Goal: Task Accomplishment & Management: Complete application form

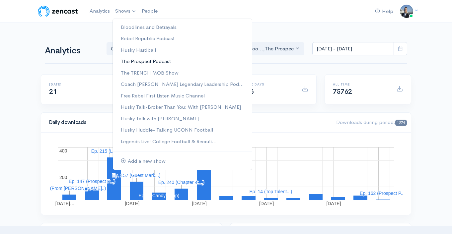
click at [137, 61] on link "The Prospect Podcast" at bounding box center [182, 62] width 139 height 12
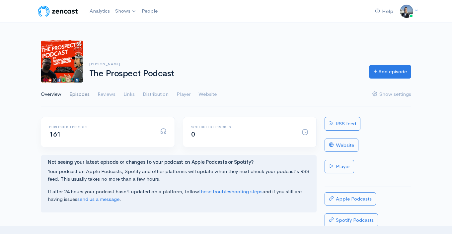
click at [78, 89] on link "Episodes" at bounding box center [79, 95] width 20 height 24
click at [83, 92] on link "Episodes" at bounding box center [79, 95] width 20 height 24
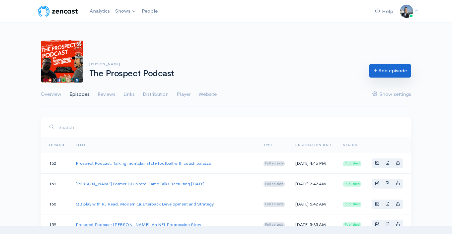
click at [380, 77] on link "Add episode" at bounding box center [390, 71] width 42 height 14
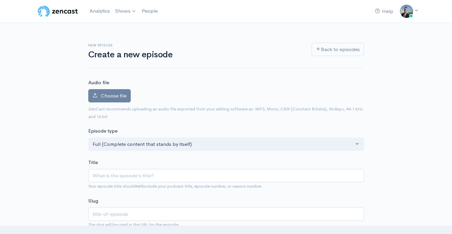
type input "Cody Hughes Strength, Performance Coach"
type input "cody-hughes-strength-performance-coach"
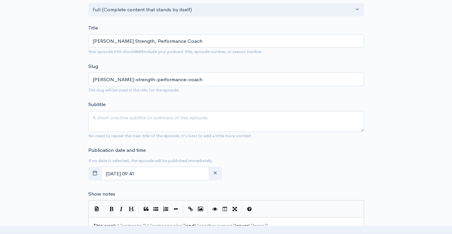
type input "Cody Hughes Strength, Performance Coach"
drag, startPoint x: 157, startPoint y: 121, endPoint x: 182, endPoint y: 128, distance: 25.9
click at [157, 121] on textarea "Subtitle" at bounding box center [226, 121] width 276 height 21
paste textarea "Cody Hughes Strength, Performance Coach"
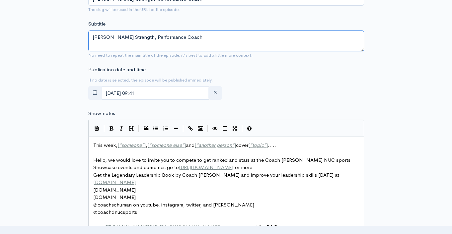
scroll to position [278, 0]
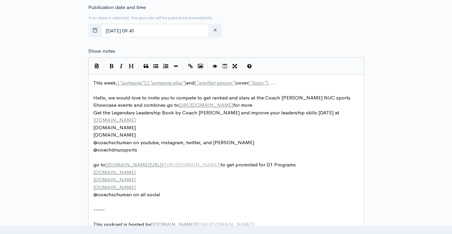
type textarea "Cody Hughes Strength, Performance Coach"
click at [119, 83] on span "[" at bounding box center [119, 83] width 2 height 6
type textarea "This week, [*someone*], [*someone else*] and [*another person*] cover [*topic*]…"
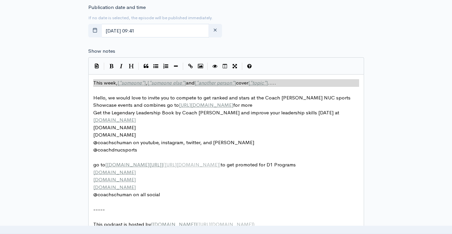
paste textarea
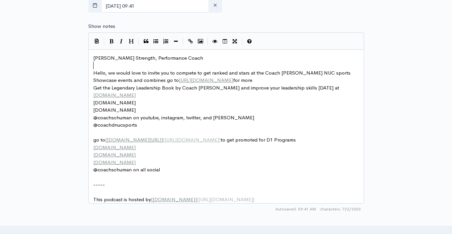
scroll to position [365, 0]
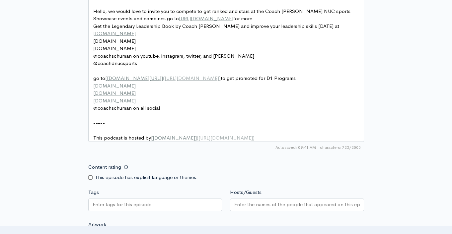
drag, startPoint x: 179, startPoint y: 202, endPoint x: 178, endPoint y: 208, distance: 6.1
click at [176, 207] on div "Tags" at bounding box center [155, 201] width 142 height 25
click at [203, 212] on div at bounding box center [155, 205] width 134 height 13
paste input "text"
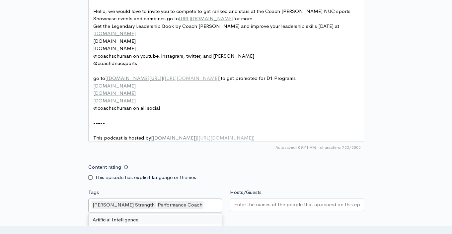
scroll to position [0, 0]
click at [257, 209] on input "Hosts/Guests" at bounding box center [297, 205] width 126 height 8
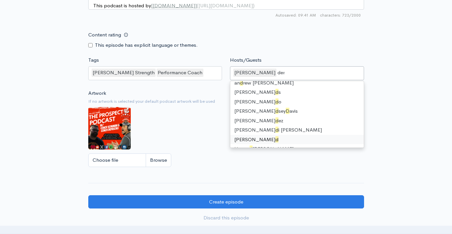
scroll to position [1, 0]
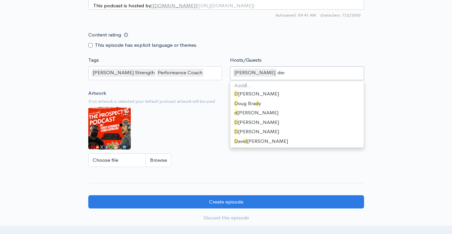
type input "dere"
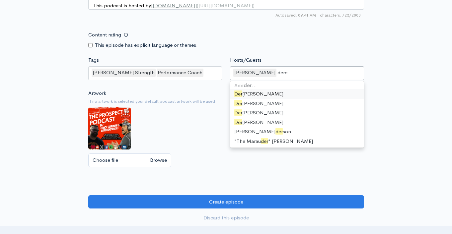
scroll to position [0, 0]
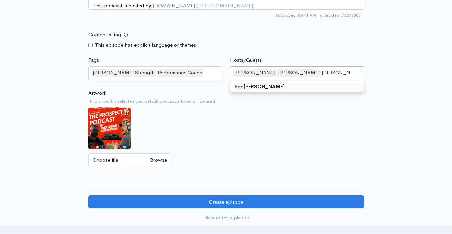
type input "[PERSON_NAME]"
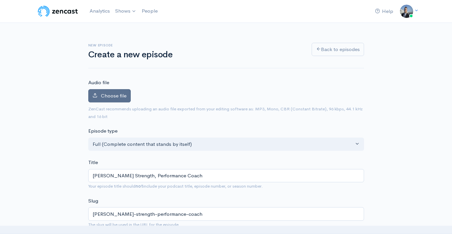
click at [123, 96] on span "Choose file" at bounding box center [114, 96] width 26 height 6
click at [0, 0] on input "Choose file" at bounding box center [0, 0] width 0 height 0
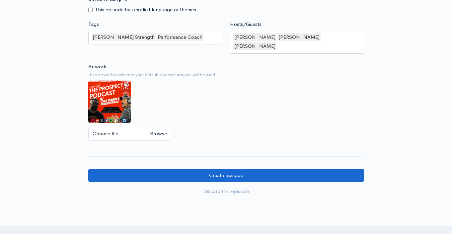
scroll to position [613, 0]
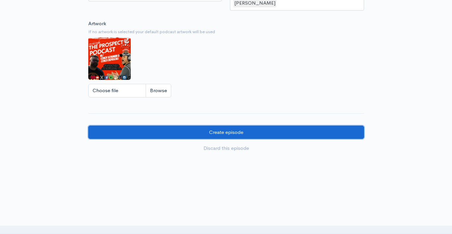
drag, startPoint x: 255, startPoint y: 130, endPoint x: 278, endPoint y: 128, distance: 22.7
click at [255, 130] on input "Create episode" at bounding box center [226, 133] width 276 height 14
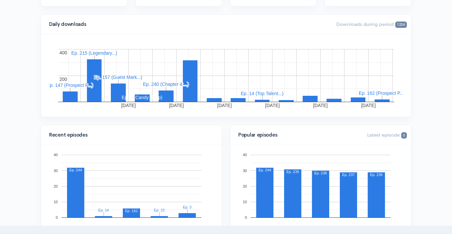
scroll to position [241, 0]
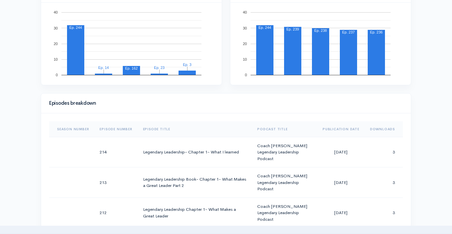
click at [378, 128] on th "Downloads" at bounding box center [384, 130] width 38 height 16
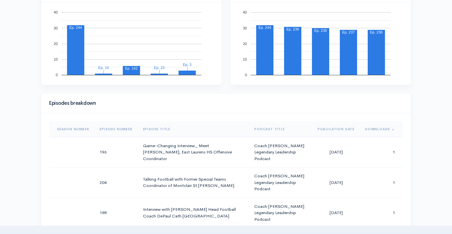
click at [378, 128] on th "Downloads" at bounding box center [381, 130] width 43 height 16
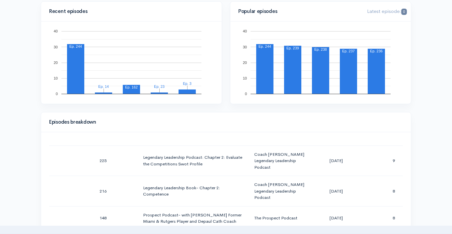
scroll to position [0, 0]
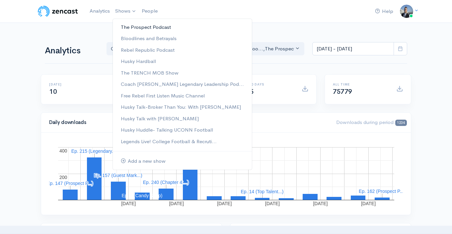
click at [128, 27] on link "The Prospect Podcast" at bounding box center [182, 28] width 139 height 12
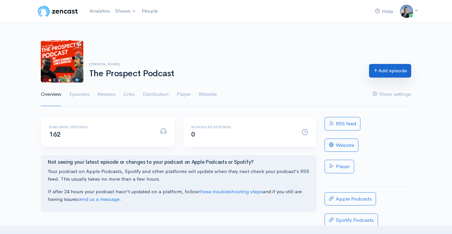
click at [376, 73] on link "Add episode" at bounding box center [390, 71] width 42 height 14
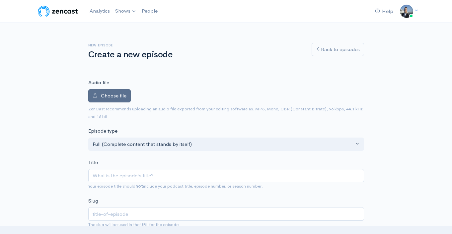
click at [120, 95] on span "Choose file" at bounding box center [114, 96] width 26 height 6
click at [0, 0] on input "Choose file" at bounding box center [0, 0] width 0 height 0
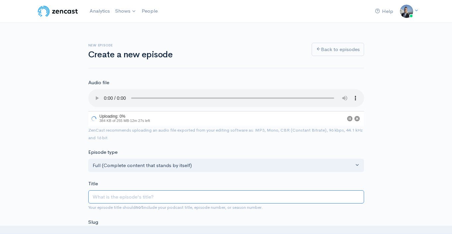
click at [215, 198] on input "Title" at bounding box center [226, 198] width 276 height 14
paste input "Trenton Luera recruiting support"
type input "Trenton Luera recruiting support"
type input "trenton-luera-recruiting-support"
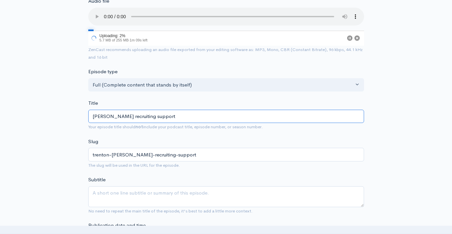
scroll to position [133, 0]
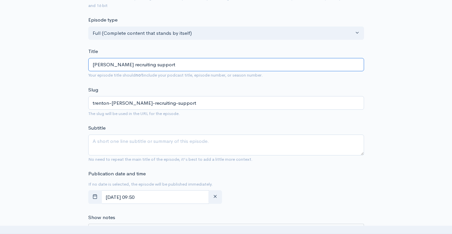
type input "Trenton Luera recruiting support"
drag, startPoint x: 195, startPoint y: 149, endPoint x: 207, endPoint y: 147, distance: 12.1
click at [195, 149] on textarea "Subtitle" at bounding box center [226, 145] width 276 height 21
paste textarea "Trenton Luera recruiting support"
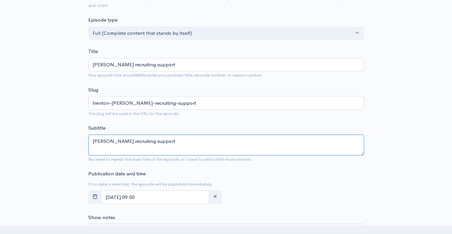
scroll to position [338, 0]
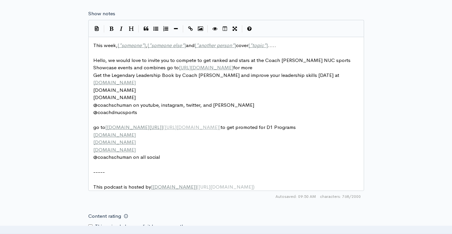
type textarea "Trenton Luera recruiting support"
click at [128, 44] on span "someone" at bounding box center [132, 45] width 20 height 6
type textarea "This week, [*someone*], [*someone else*] and [*another person*] cover [*topic*]…"
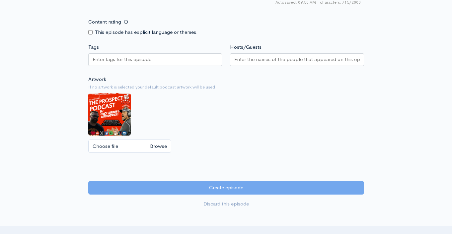
scroll to position [559, 0]
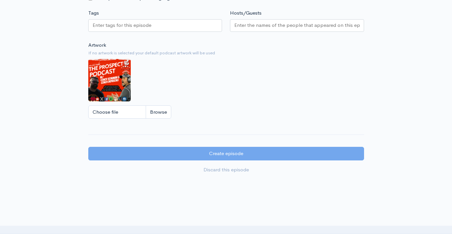
click at [153, 31] on div at bounding box center [155, 25] width 134 height 13
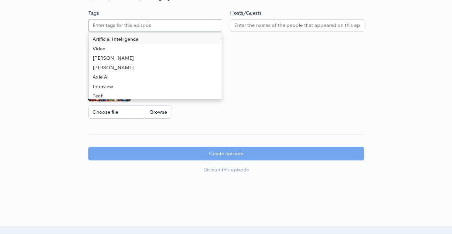
paste input "Trenton Luera recruiting support"
type input "[PERSON_NAME] recruiting support"
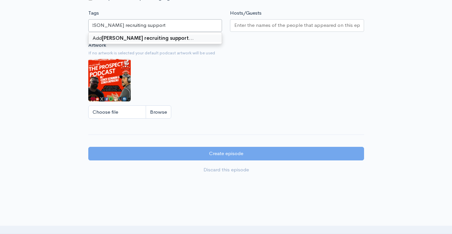
scroll to position [0, 0]
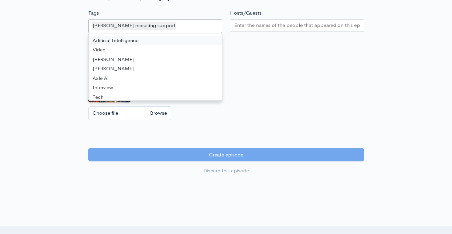
click at [286, 29] on input "Hosts/Guests" at bounding box center [297, 26] width 126 height 8
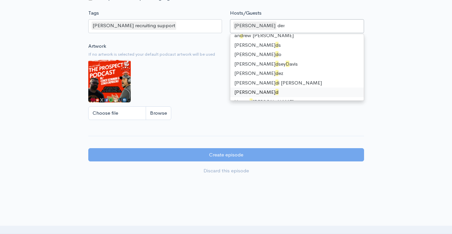
scroll to position [1, 0]
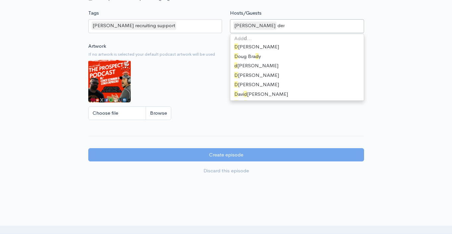
type input "dere"
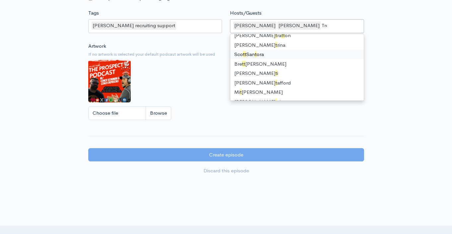
scroll to position [0, 0]
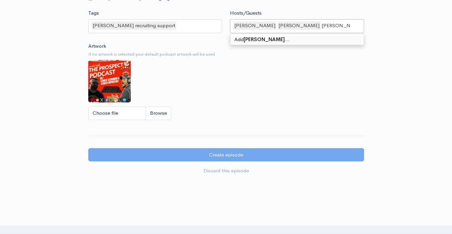
type input "[PERSON_NAME]"
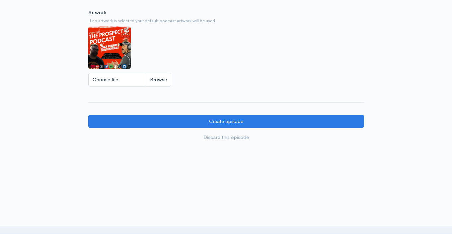
scroll to position [617, 0]
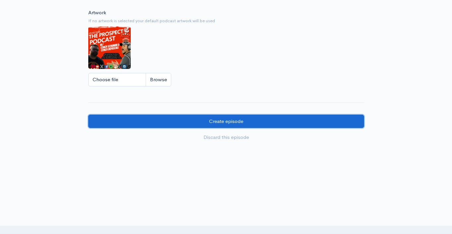
click at [268, 120] on input "Create episode" at bounding box center [226, 122] width 276 height 14
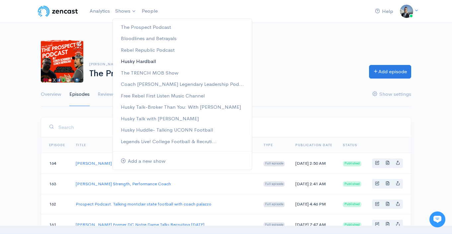
click at [150, 61] on link "Husky Hardball" at bounding box center [182, 62] width 139 height 12
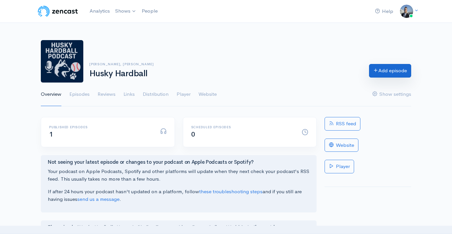
click at [396, 74] on link "Add episode" at bounding box center [390, 71] width 42 height 14
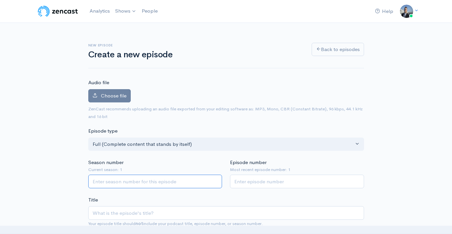
click at [166, 183] on input "Season number" at bounding box center [155, 182] width 134 height 14
type input "1"
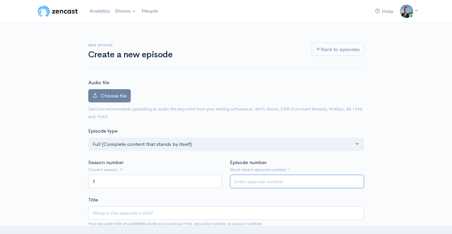
click at [256, 187] on input "Episode number" at bounding box center [297, 182] width 134 height 14
type input "2"
click at [241, 209] on input "Title" at bounding box center [226, 214] width 276 height 14
paste input "Husky Hardball- Uconn Baseball Season Recap"
type input "Husky Hardball- Uconn Baseball Season Recap"
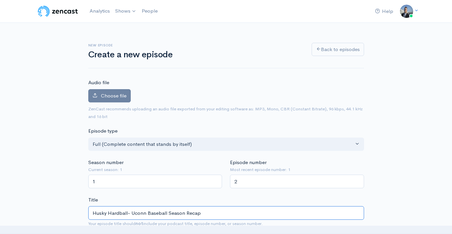
type input "husky-hardball-uconn-baseball-season-recap"
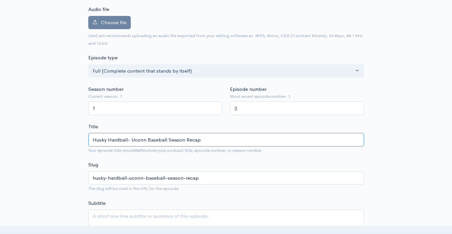
scroll to position [130, 0]
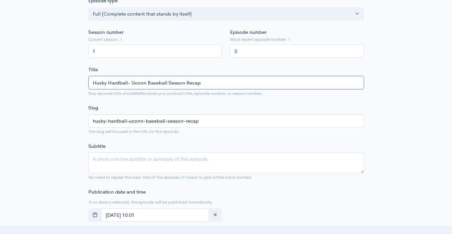
type input "Husky Hardball- Uconn Baseball Season Recap"
click at [162, 164] on textarea "Subtitle" at bounding box center [226, 163] width 276 height 21
paste textarea "Husky Hardball- Uconn Baseball Season Recap"
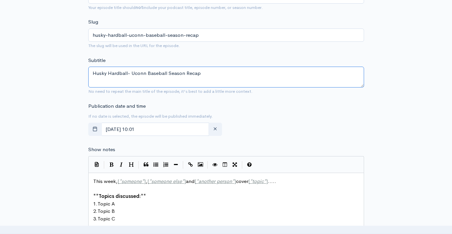
scroll to position [267, 0]
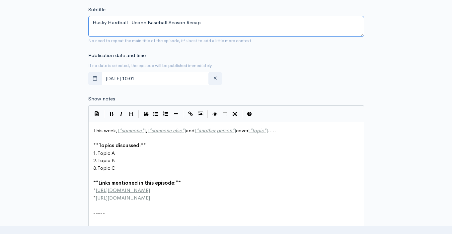
type textarea "Husky Hardball- Uconn Baseball Season Recap"
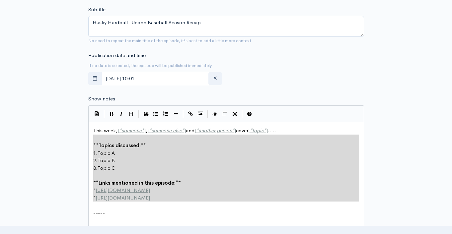
type textarea "This week, [*someone*], [*someone else*] and [*another person*] cover [*topic*]…"
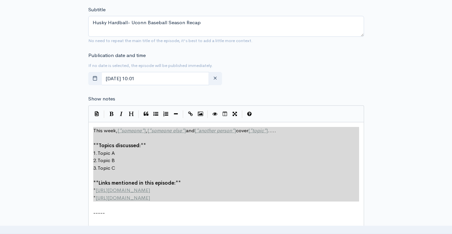
drag, startPoint x: 170, startPoint y: 203, endPoint x: 91, endPoint y: 132, distance: 106.0
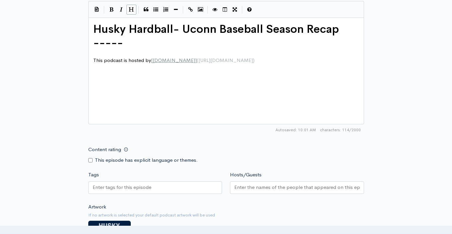
scroll to position [476, 0]
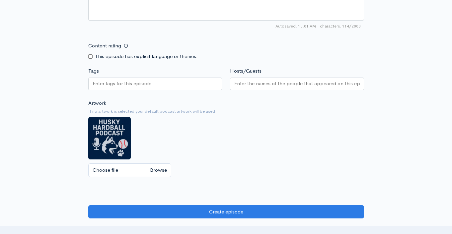
paste input "Husky Hardball- Uconn Baseball Season Recap"
click at [166, 85] on div at bounding box center [155, 84] width 134 height 13
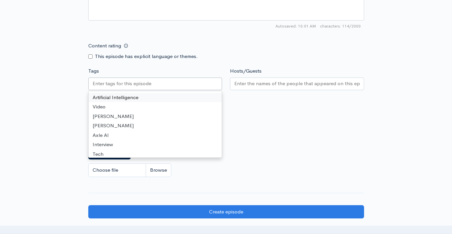
type input "Husky Hardball- Uconn Baseball Season Recap"
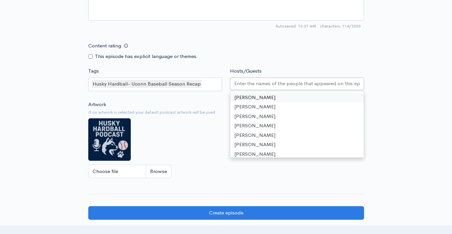
click at [270, 86] on input "Hosts/Guests" at bounding box center [297, 84] width 126 height 8
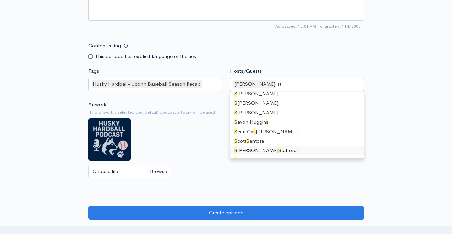
type input "ste"
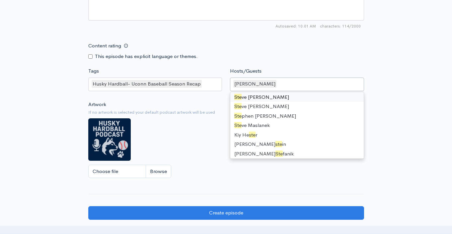
scroll to position [345, 0]
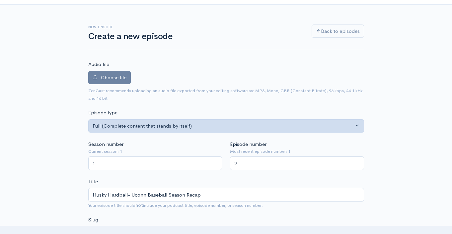
scroll to position [0, 0]
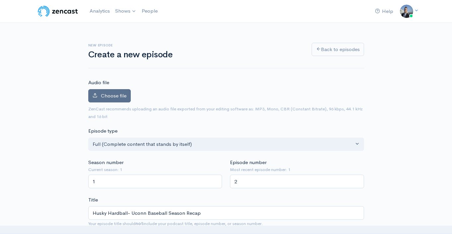
click at [97, 96] on icon at bounding box center [95, 95] width 5 height 5
click at [0, 0] on input "Choose file" at bounding box center [0, 0] width 0 height 0
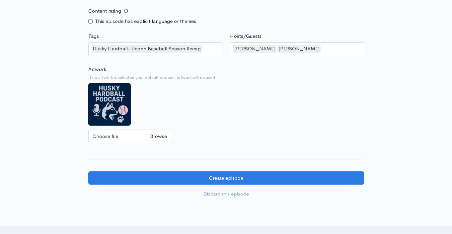
scroll to position [609, 0]
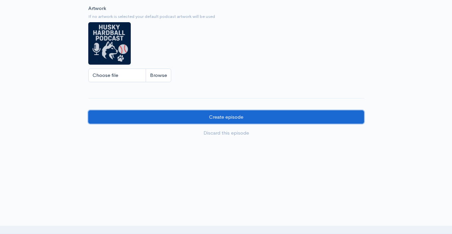
drag, startPoint x: 247, startPoint y: 121, endPoint x: 251, endPoint y: 118, distance: 5.0
click at [247, 121] on input "Create episode" at bounding box center [226, 118] width 276 height 14
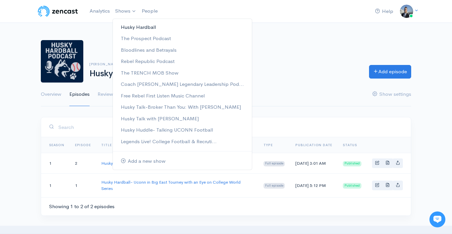
click at [127, 28] on link "Husky Hardball" at bounding box center [182, 28] width 139 height 12
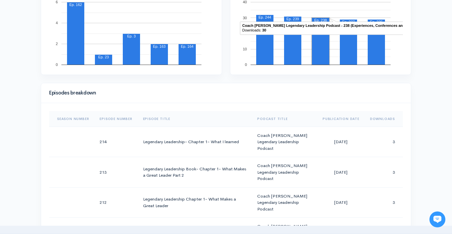
scroll to position [277, 0]
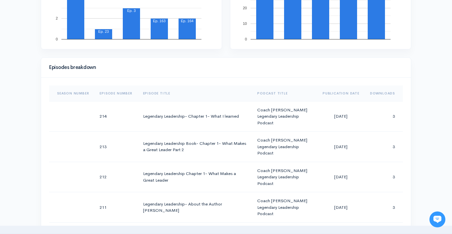
click at [381, 94] on th "Downloads" at bounding box center [384, 94] width 38 height 16
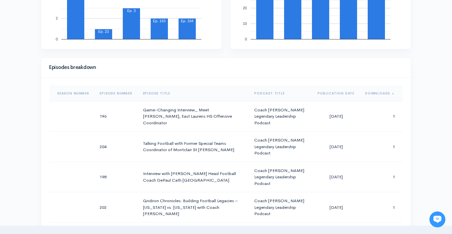
click at [381, 94] on th "Downloads" at bounding box center [381, 94] width 43 height 16
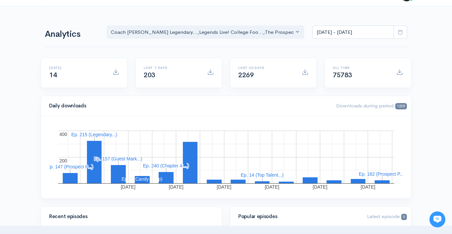
scroll to position [0, 0]
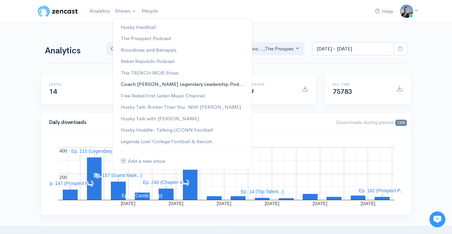
click at [195, 81] on link "Coach [PERSON_NAME] Legendary Leadership Pod..." at bounding box center [182, 85] width 139 height 12
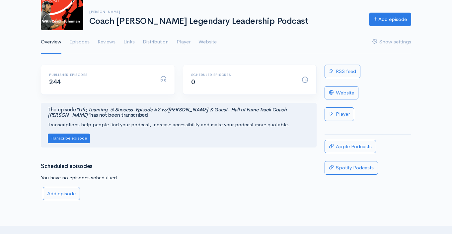
scroll to position [53, 0]
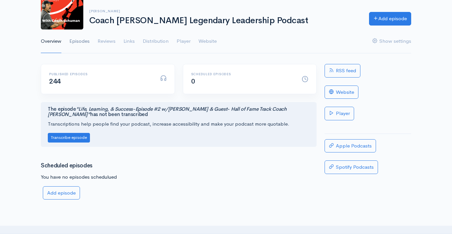
click at [82, 41] on link "Episodes" at bounding box center [79, 42] width 20 height 24
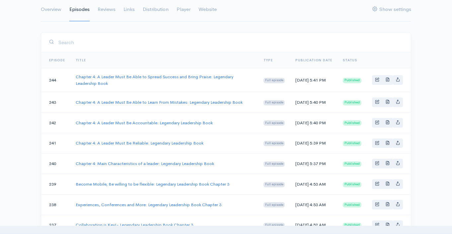
scroll to position [112, 0]
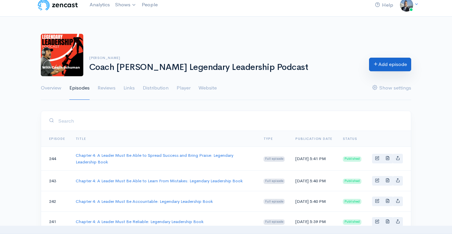
click at [380, 67] on link "Add episode" at bounding box center [390, 65] width 42 height 14
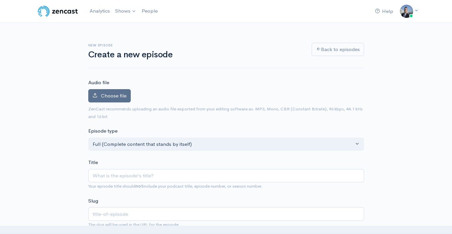
click at [89, 91] on label "Choose file" at bounding box center [109, 96] width 42 height 14
click at [0, 0] on input "Choose file" at bounding box center [0, 0] width 0 height 0
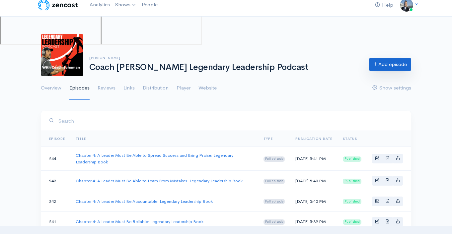
click at [381, 63] on link "Add episode" at bounding box center [390, 65] width 42 height 14
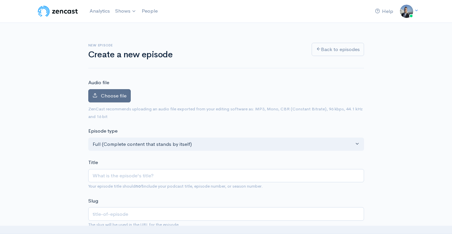
click at [119, 99] on label "Choose file" at bounding box center [109, 96] width 42 height 14
click at [0, 0] on input "Choose file" at bounding box center [0, 0] width 0 height 0
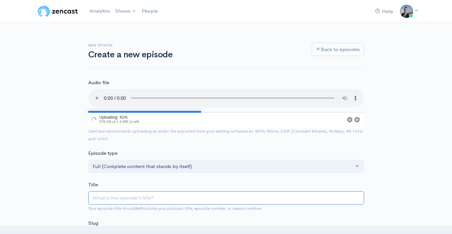
click at [158, 198] on input "Title" at bounding box center [226, 199] width 276 height 14
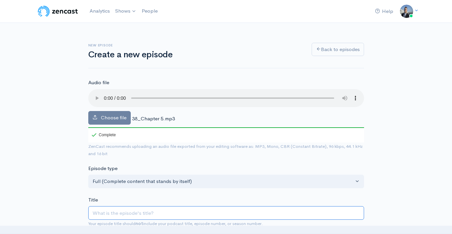
type input "C"
type input "c"
type input "Ch"
type input "ch"
type input "Cha"
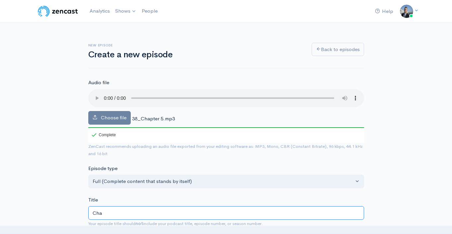
type input "cha"
type input "Chap"
type input "chap"
type input "Chapt"
type input "chapt"
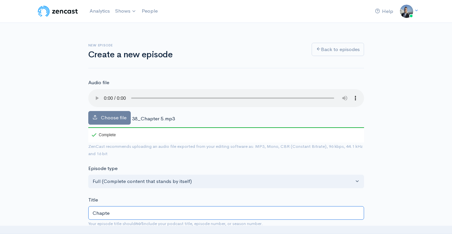
type input "Chapter"
type input "chapter"
type input "Chapter 5"
type input "chapter-5"
type input "Chapter 5: :e"
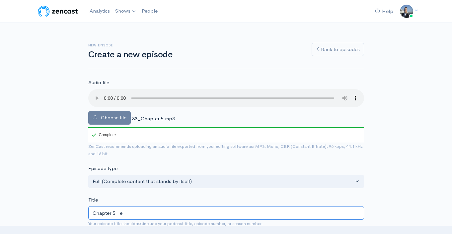
type input "chapter-5-e"
type input "Chapter 5: :ea"
type input "chapter-5-ea"
type input "Chapter 5: :ear"
type input "chapter-5-ear"
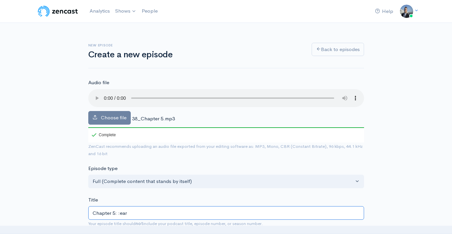
type input "Chapter 5: :ea"
type input "chapter-5-ea"
type input "Chapter 5: :e"
type input "chapter-5-e"
type input "Chapter 5: :"
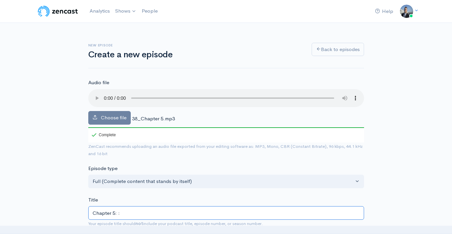
type input "chapter-5"
type input "Chapter 5: L"
type input "chapter-5-l"
type input "Chapter 5: Lea"
type input "chapter-5-lea"
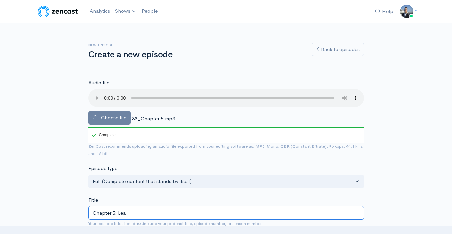
type input "Chapter 5: [PERSON_NAME]"
type input "chapter-5-[PERSON_NAME]"
type input "Chapter 5: Learn"
type input "chapter-5-learn"
type input "Chapter 5: Learni"
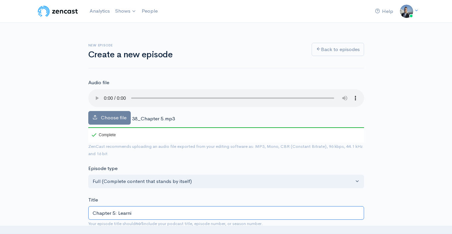
type input "chapter-5-learni"
type input "Chapter 5: Learning"
type input "chapter-5-learning"
type input "Chapter 5: Learning as"
type input "chapter-5-learning-as"
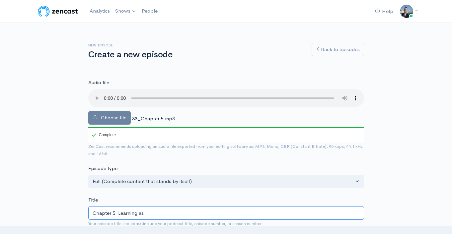
type input "Chapter 5: Learning as a"
type input "chapter-5-learning-as-a"
type input "Chapter 5: Learning as an"
type input "chapter-5-learning-as-an"
type input "Chapter 5: Learning as an E"
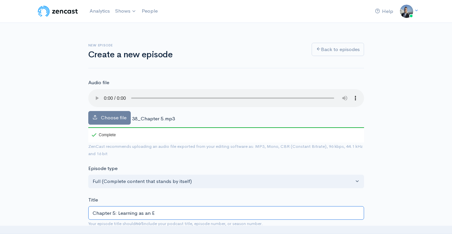
type input "chapter-5-learning-as-an-e"
type input "Chapter 5: Learning as an Ent"
type input "chapter-5-learning-as-an-ent"
type input "Chapter 5: Learning as an Entr"
type input "chapter-5-learning-as-an-entr"
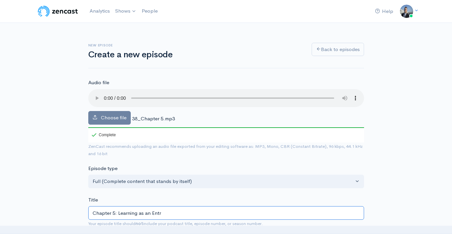
type input "Chapter 5: Learning as an Entre"
type input "chapter-5-learning-as-an-entre"
type input "Chapter 5: Learning as an Entrep"
type input "chapter-5-learning-as-an-entrep"
type input "Chapter 5: Learning as an Entrepre"
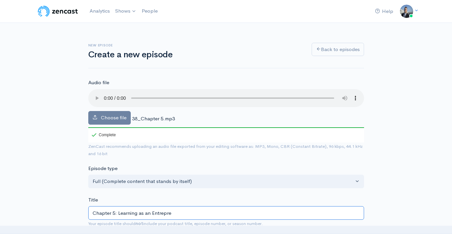
type input "chapter-5-learning-as-an-entrepre"
type input "Chapter 5: Learning as an Entrepren"
type input "chapter-5-learning-as-an-entrepren"
type input "Chapter 5: Learning as an Entreprene"
type input "chapter-5-learning-as-an-entreprene"
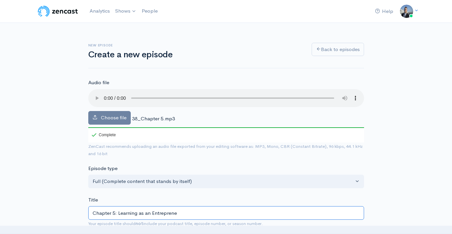
type input "Chapter 5: Learning as an Entrepreneu"
type input "chapter-5-learning-as-an-entrepreneu"
type input "Chapter 5: Learning as an Entrepreneur"
type input "chapter-5-learning-as-an-entrepreneur"
click at [146, 211] on input "Chapter 5: Learning as an Entrepreneur" at bounding box center [226, 214] width 276 height 14
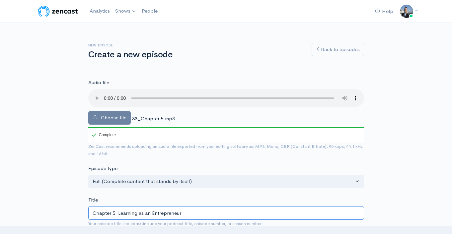
click at [146, 211] on input "Chapter 5: Learning as an Entrepreneur" at bounding box center [226, 214] width 276 height 14
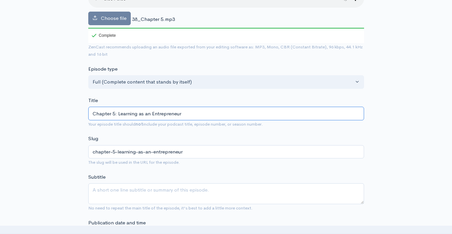
scroll to position [143, 0]
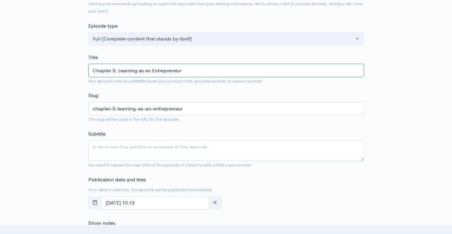
type input "Chapter 5: Learning as an Entrepreneur"
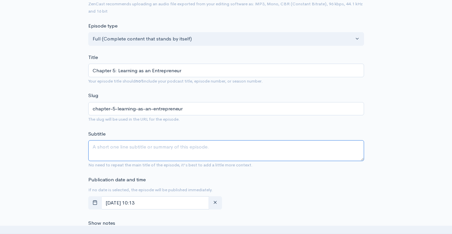
click at [115, 151] on textarea "Subtitle" at bounding box center [226, 150] width 276 height 21
paste textarea "Chapter 5: Learning as an Entrepreneur"
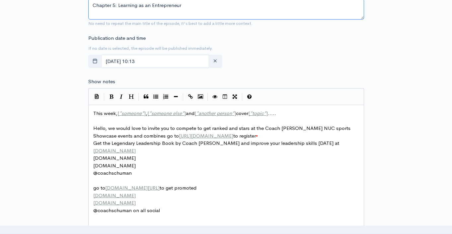
type textarea "Chapter 5: Learning as an Entrepreneur"
click at [105, 110] on span "This week, [ * someone * ] , [ * someone else * ] and [ * another person * ] co…" at bounding box center [184, 113] width 183 height 6
type textarea "This week, [*someone*], [*someone else*] and [*another person*] cover [*topic*]…"
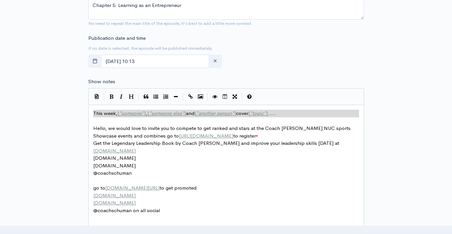
paste textarea
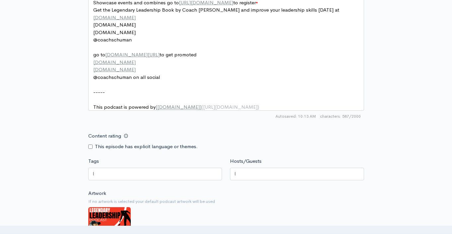
scroll to position [467, 0]
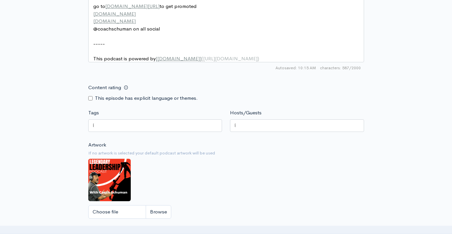
click at [164, 129] on div at bounding box center [155, 126] width 134 height 13
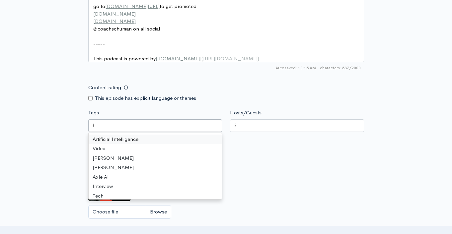
paste input "Chapter 5: Learning as an Entrepreneur"
type input "Chapter 5: Learning as an Entrepreneur"
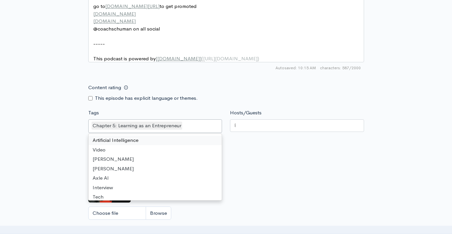
scroll to position [0, 0]
click at [249, 132] on div at bounding box center [297, 126] width 134 height 13
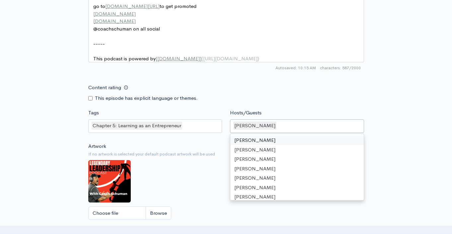
click at [334, 102] on div "Content rating This episode has explicit language or themes." at bounding box center [226, 91] width 284 height 21
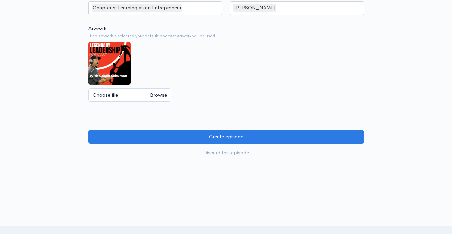
scroll to position [609, 0]
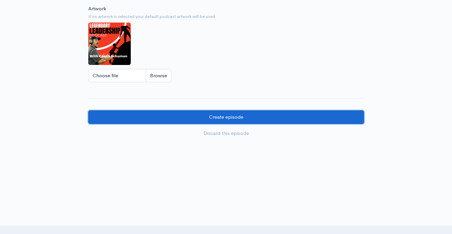
click at [187, 114] on input "Create episode" at bounding box center [226, 118] width 276 height 14
